Goal: Information Seeking & Learning: Learn about a topic

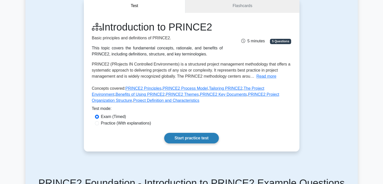
click at [208, 136] on link "Start practice test" at bounding box center [191, 138] width 55 height 11
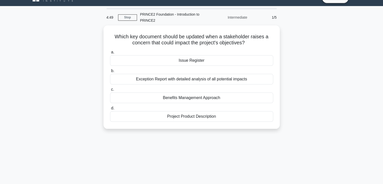
scroll to position [8, 0]
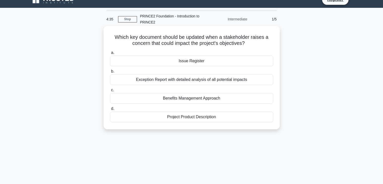
click at [209, 62] on div "Issue Register" at bounding box center [191, 61] width 163 height 11
click at [110, 54] on input "a. Issue Register" at bounding box center [110, 52] width 0 height 3
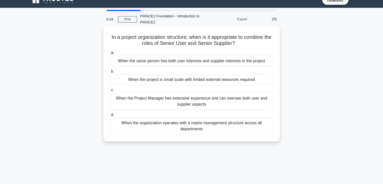
scroll to position [0, 0]
